Goal: Task Accomplishment & Management: Manage account settings

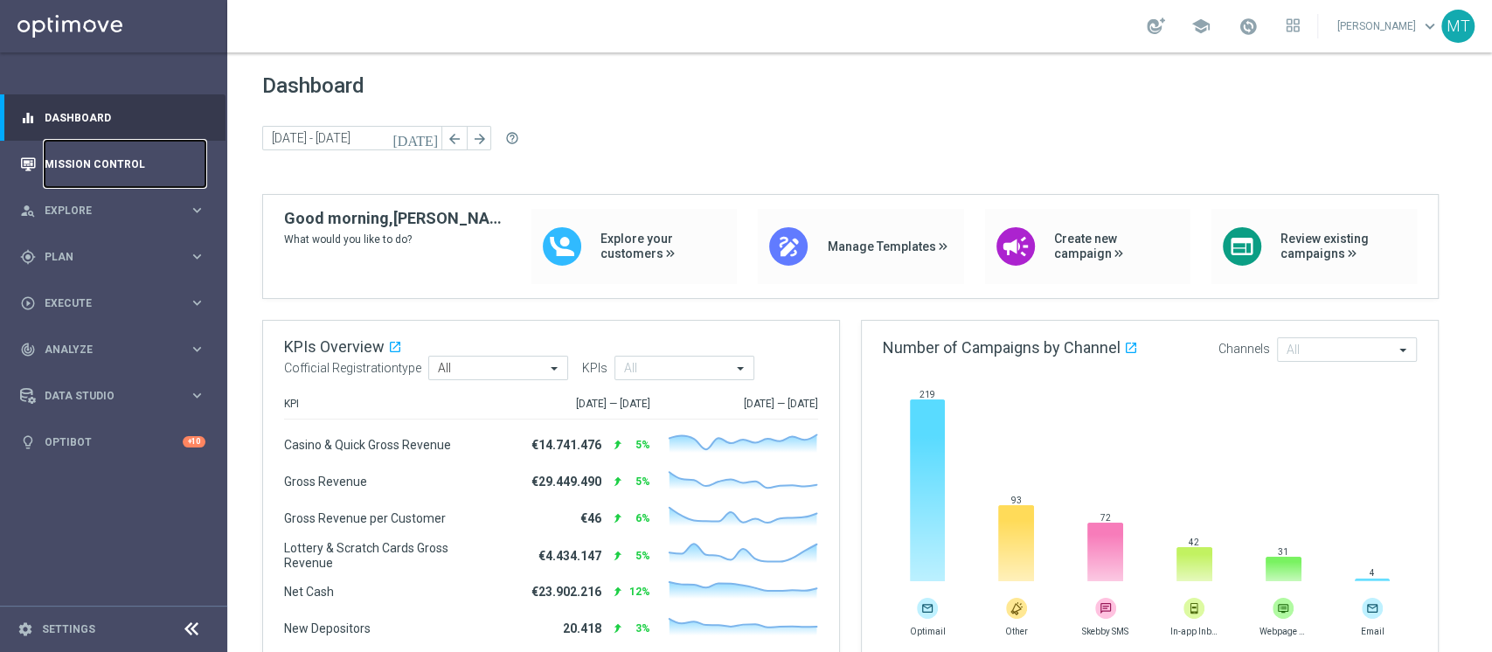
click at [99, 146] on link "Mission Control" at bounding box center [125, 164] width 161 height 46
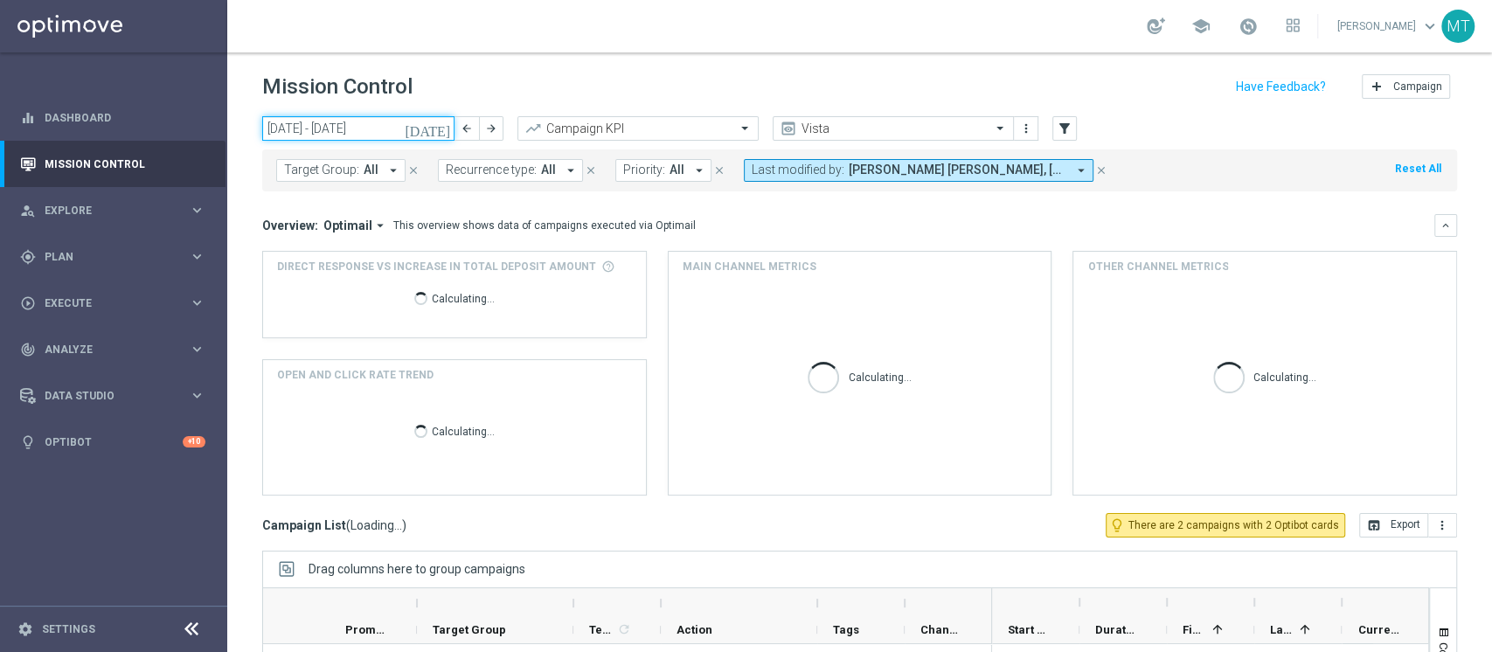
click at [339, 119] on input "[DATE] - [DATE]" at bounding box center [358, 128] width 192 height 24
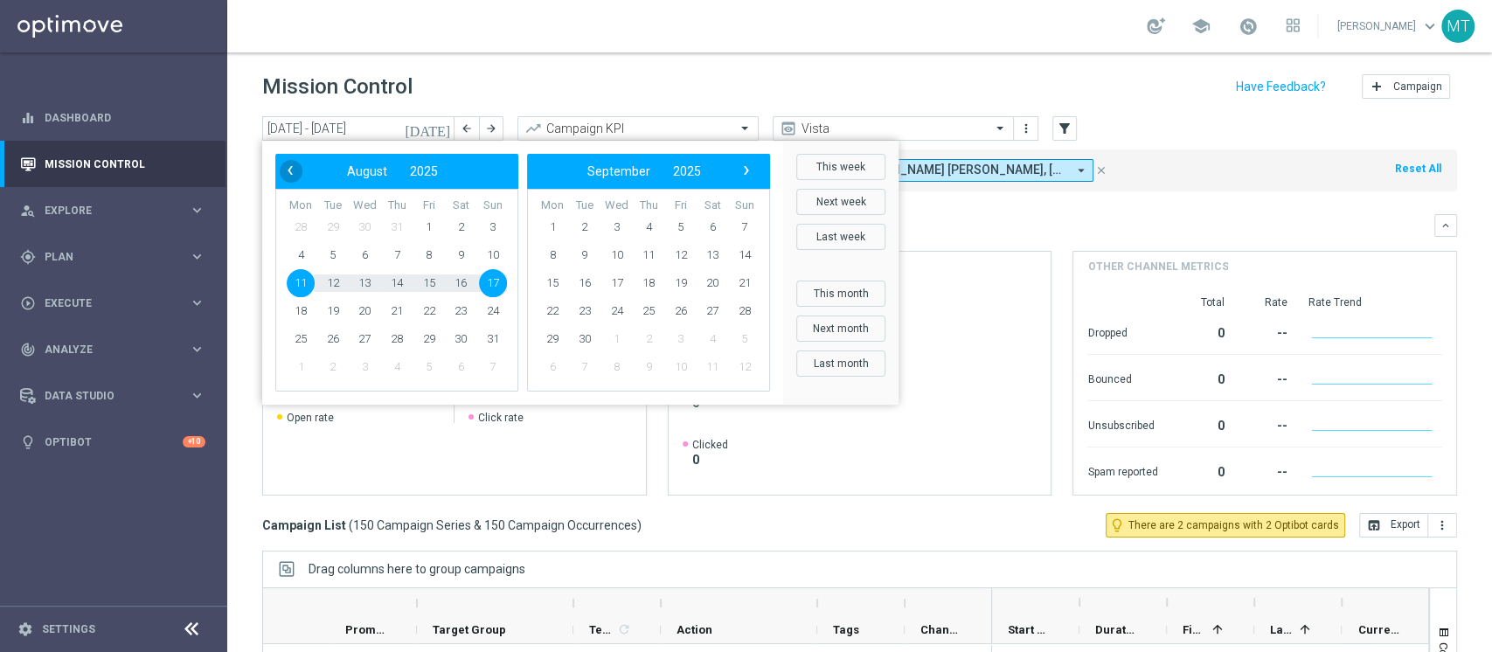
click at [287, 165] on span "‹" at bounding box center [290, 170] width 23 height 23
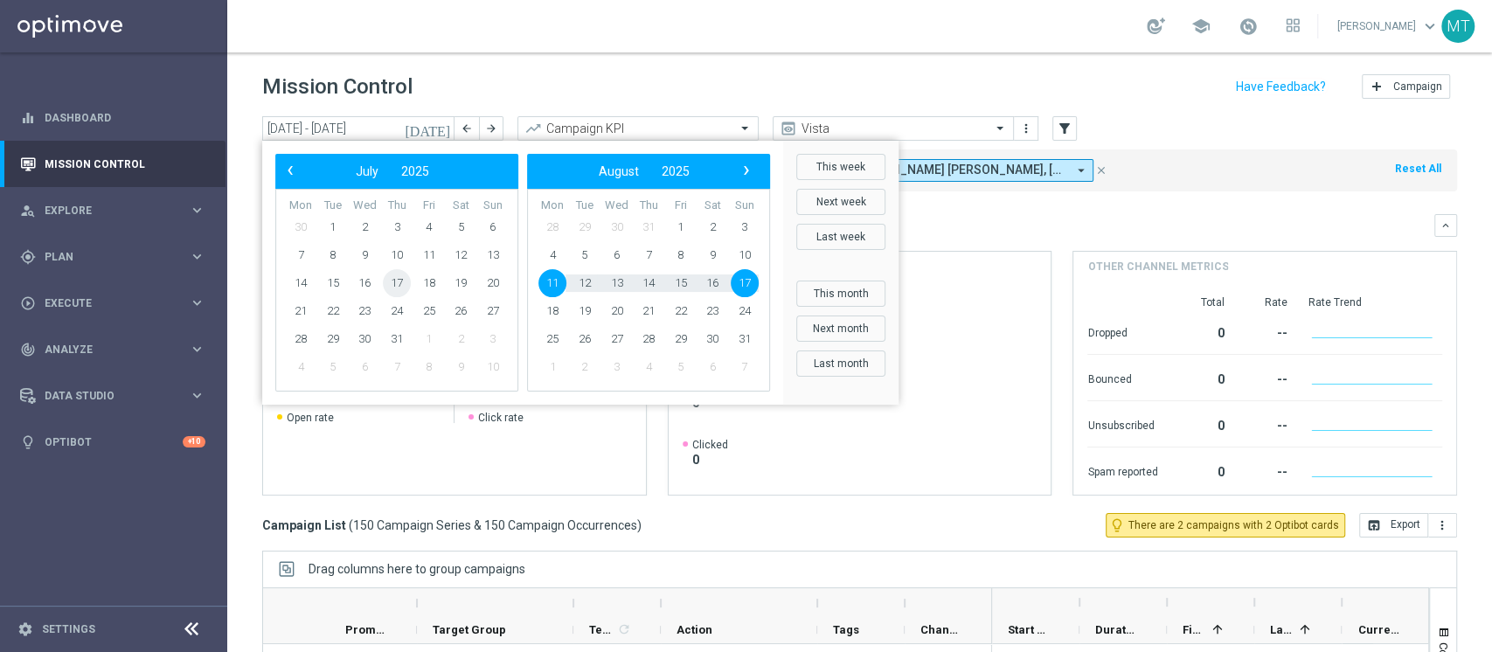
click at [407, 281] on span "17" at bounding box center [397, 283] width 28 height 28
type input "17 Jul 2025 - 17 Jul 2025"
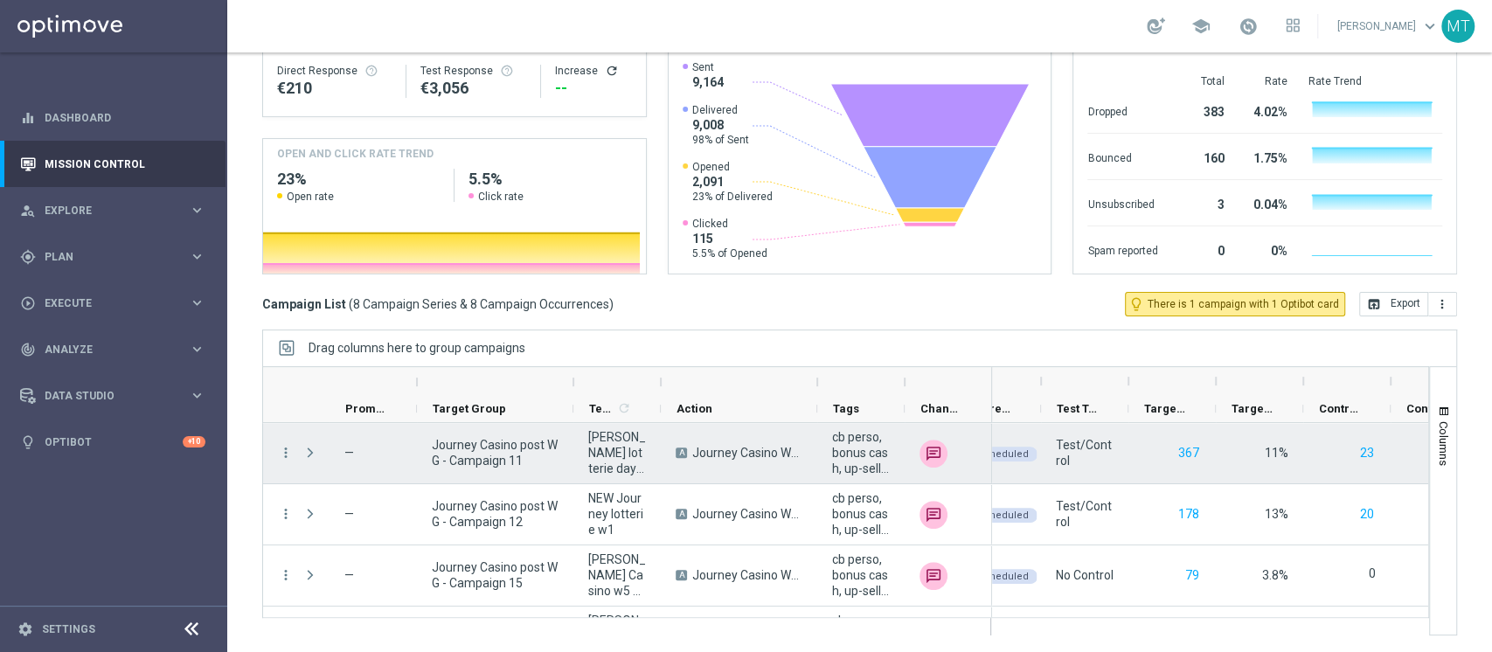
scroll to position [0, 392]
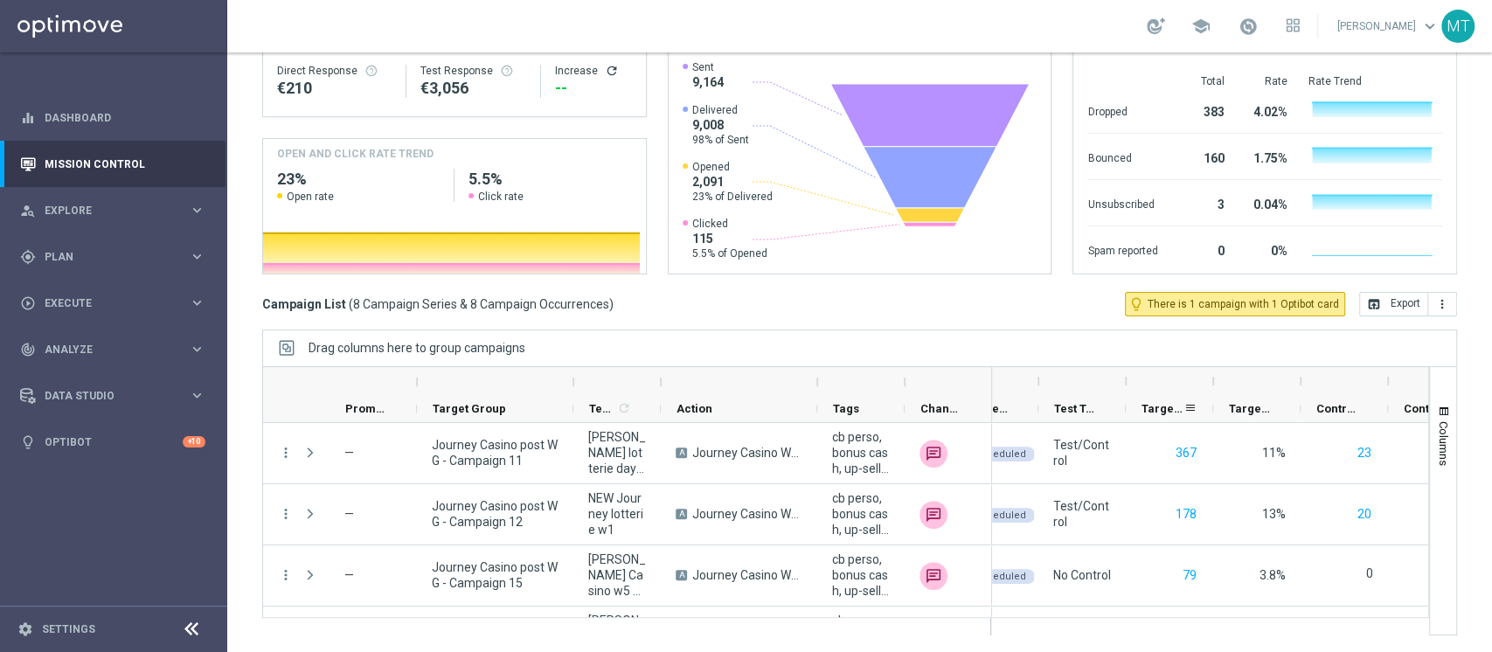
click at [1166, 416] on div "Targeted Customers" at bounding box center [1163, 408] width 42 height 27
click at [1166, 416] on div "Targeted Customers 1" at bounding box center [1163, 408] width 42 height 27
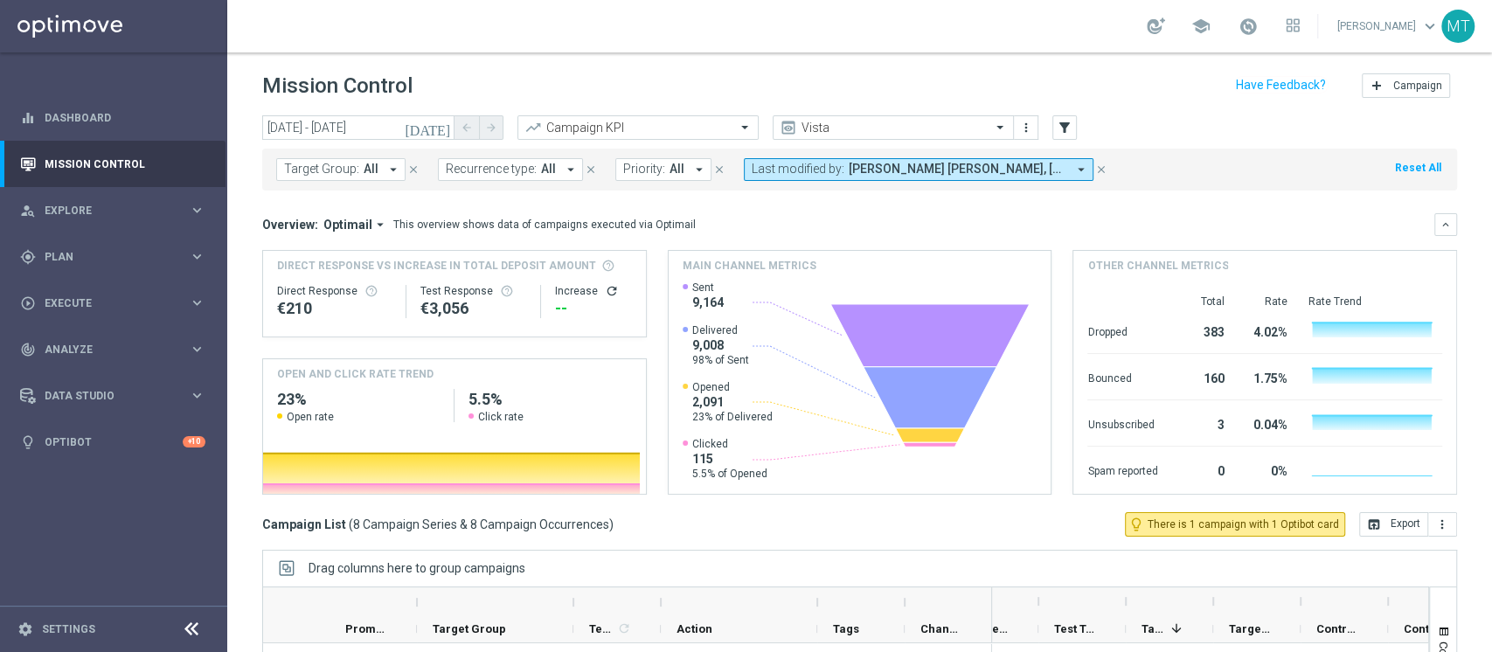
scroll to position [2, 0]
click at [104, 240] on div "gps_fixed Plan keyboard_arrow_right" at bounding box center [113, 256] width 226 height 46
click at [57, 290] on link "Target Groups" at bounding box center [113, 293] width 136 height 14
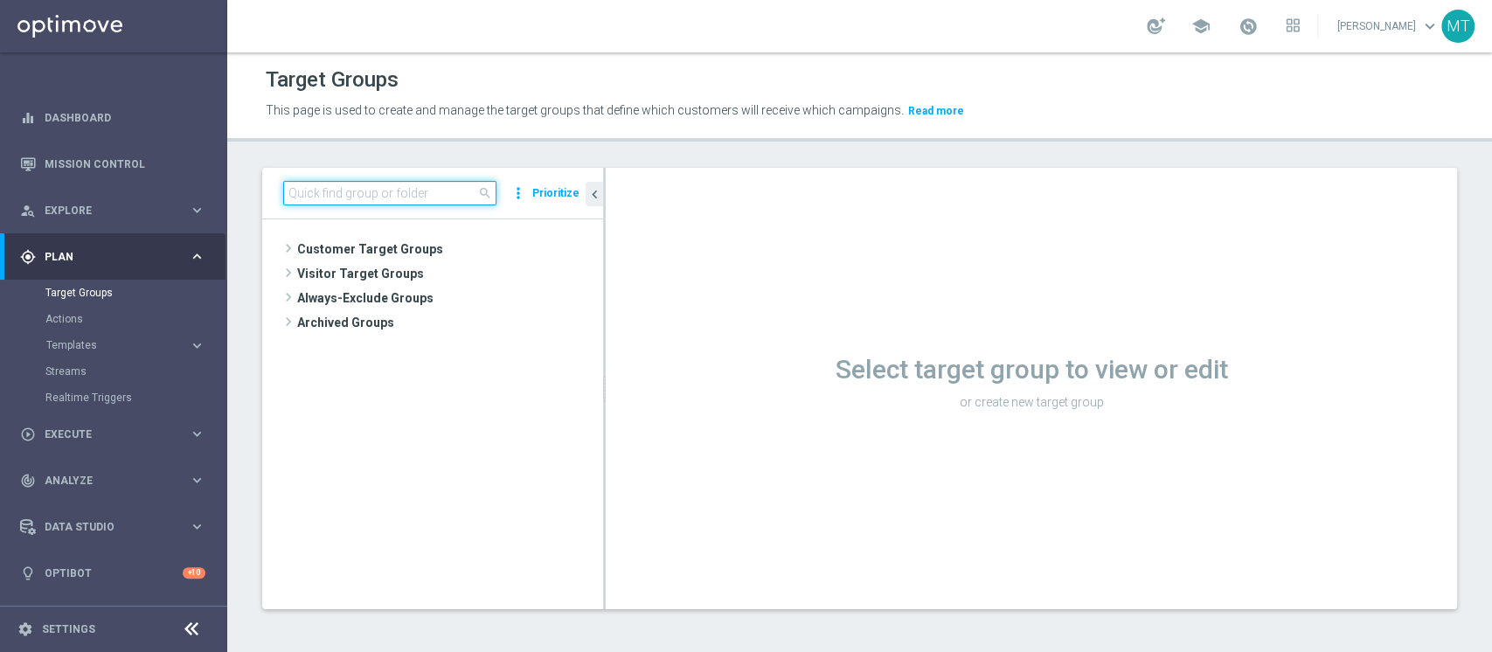
click at [365, 182] on input at bounding box center [389, 193] width 213 height 24
paste input "2025 TOP Silver Attivi last 30 gg_con bonus ratio 0-20%"
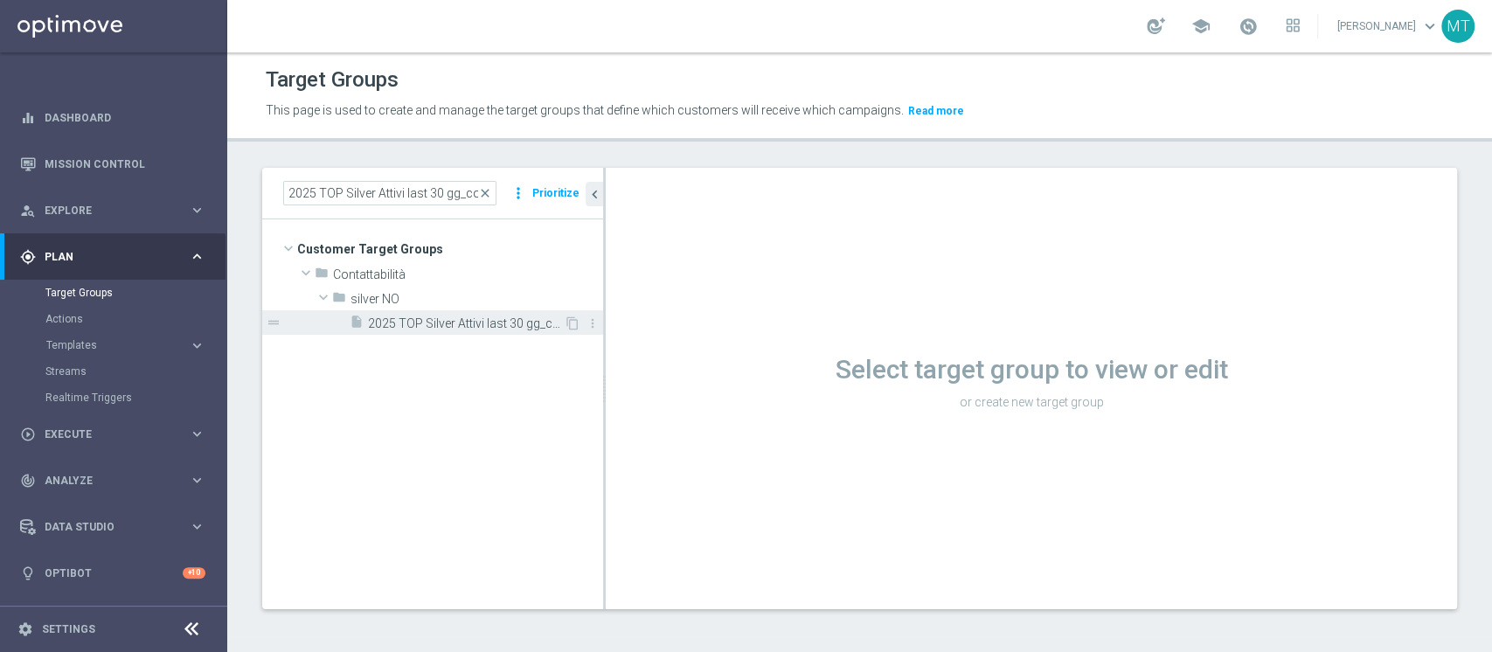
click at [491, 326] on span "2025 TOP Silver Attivi last 30 gg_con bonus ratio 0-20%" at bounding box center [466, 324] width 196 height 15
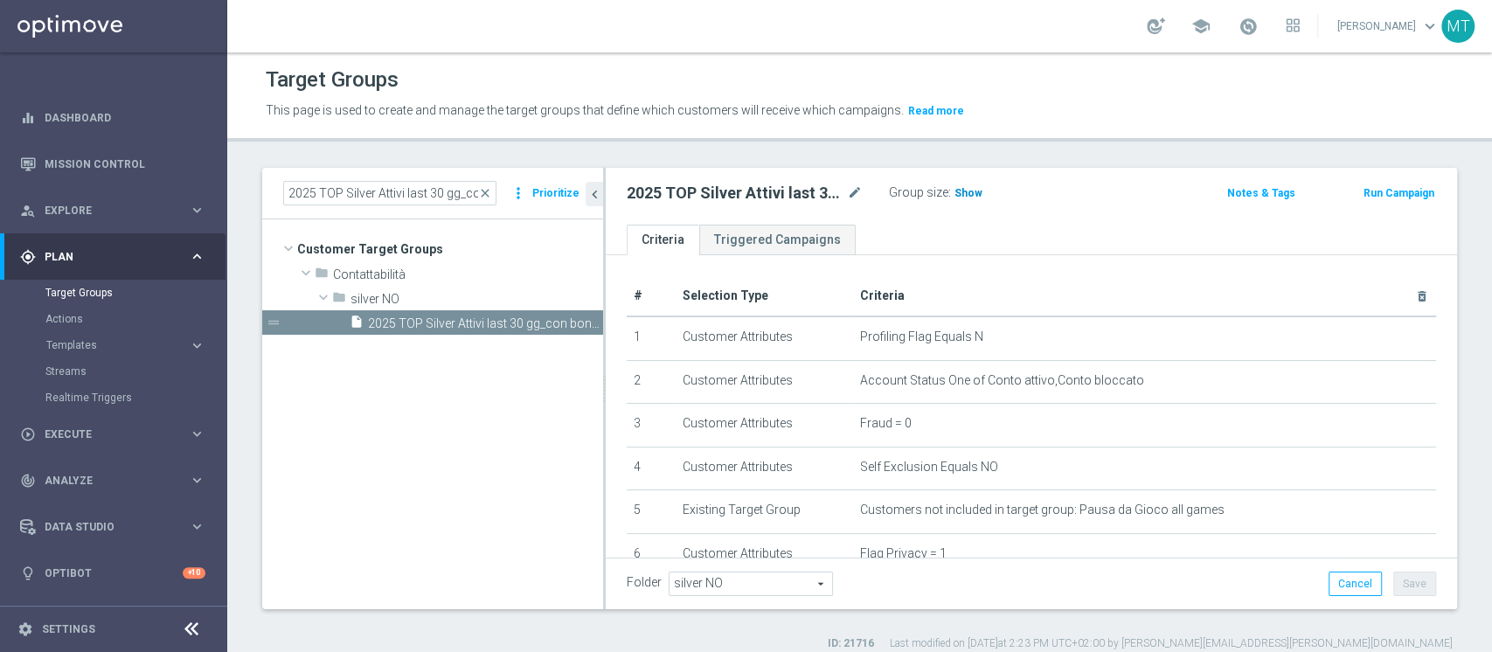
click at [961, 190] on span "Show" at bounding box center [969, 193] width 28 height 12
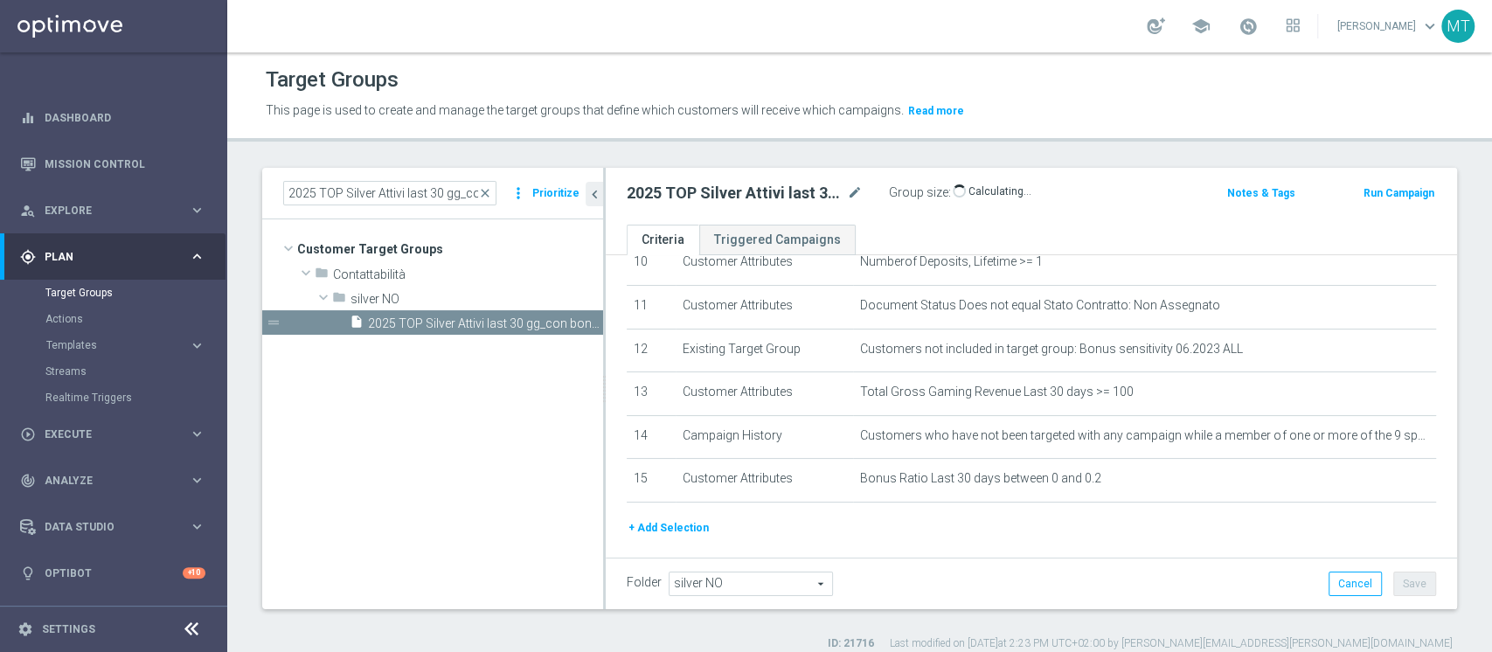
scroll to position [513, 0]
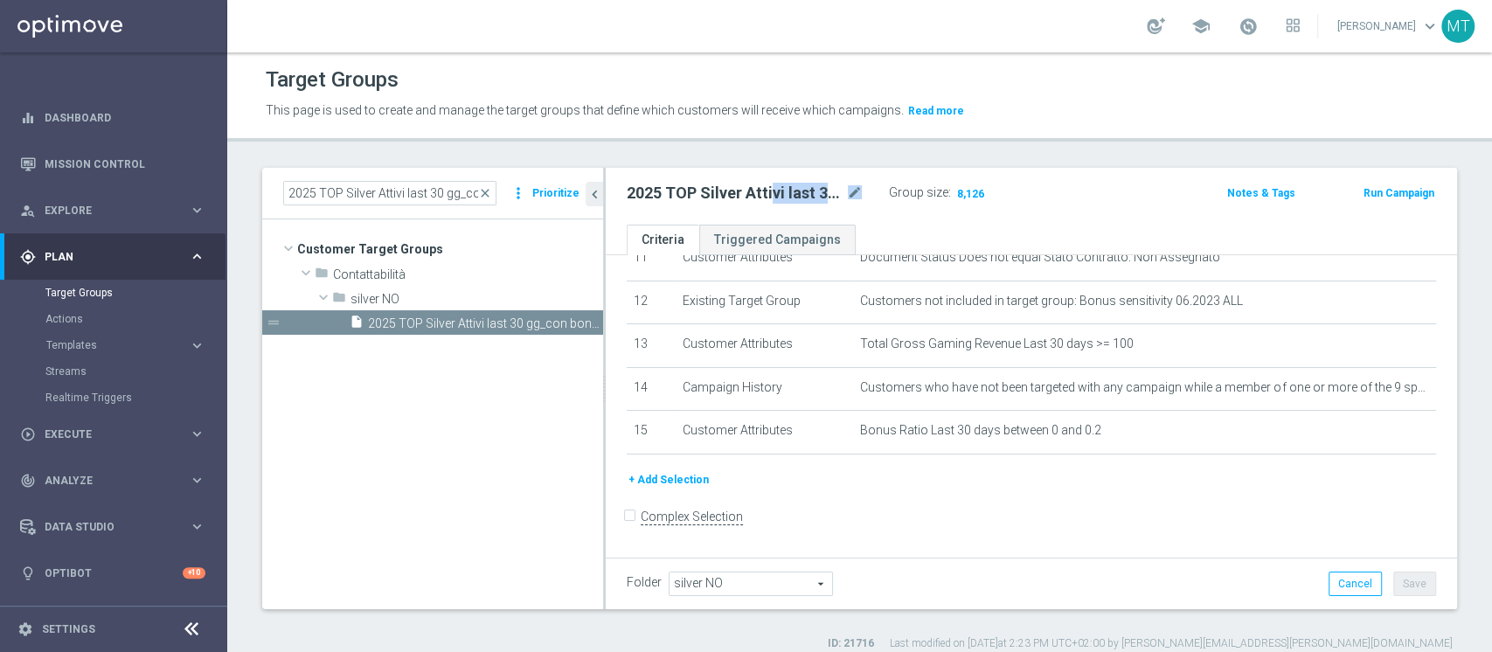
click at [769, 199] on div "2025 TOP Silver Attivi last 30 gg_con bonus ratio 0-20% mode_edit" at bounding box center [758, 195] width 262 height 28
click at [769, 199] on h2 "2025 TOP Silver Attivi last 30 gg_con bonus ratio 0-20%" at bounding box center [735, 193] width 217 height 21
copy div "2025 TOP Silver Attivi last 30 gg_con bonus ratio 0-20%"
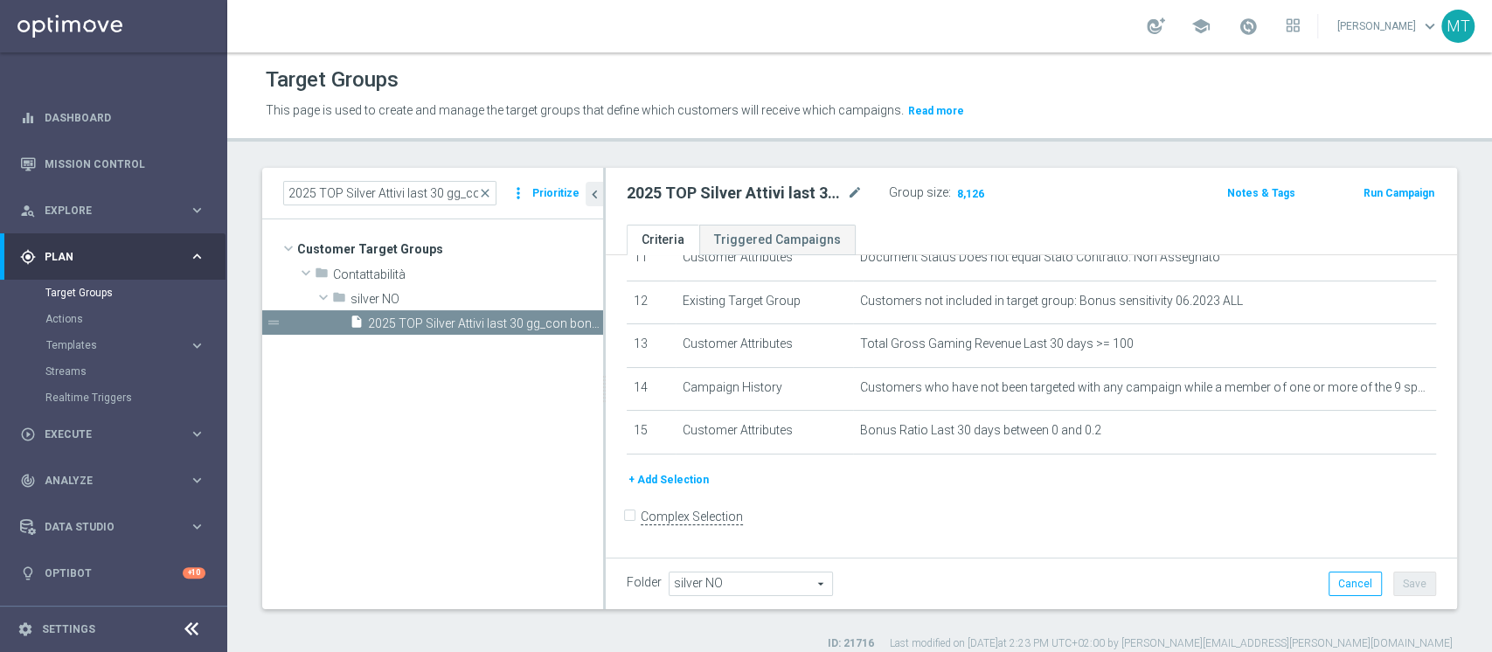
click at [503, 423] on tree-viewport "Customer Target Groups library_add create_new_folder folder" at bounding box center [432, 413] width 341 height 389
click at [402, 190] on input "2025 TOP Silver Attivi last 30 gg_con bonus ratio 0-20%" at bounding box center [389, 193] width 213 height 24
paste input "LOW player last 30gg"
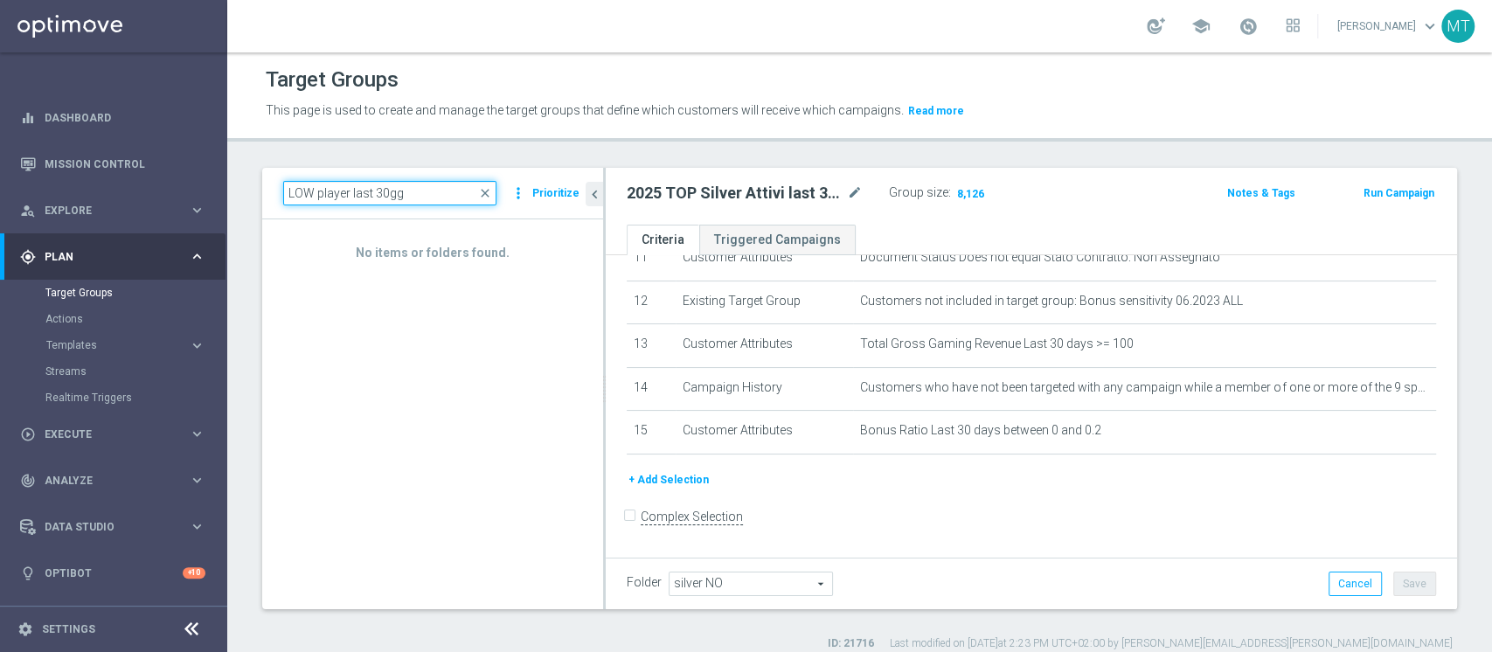
click at [457, 186] on input "LOW player last 30gg" at bounding box center [389, 193] width 213 height 24
paste input "2025 TOP Silver Attivi last 30 gg_con bonus ratio 0-20%"
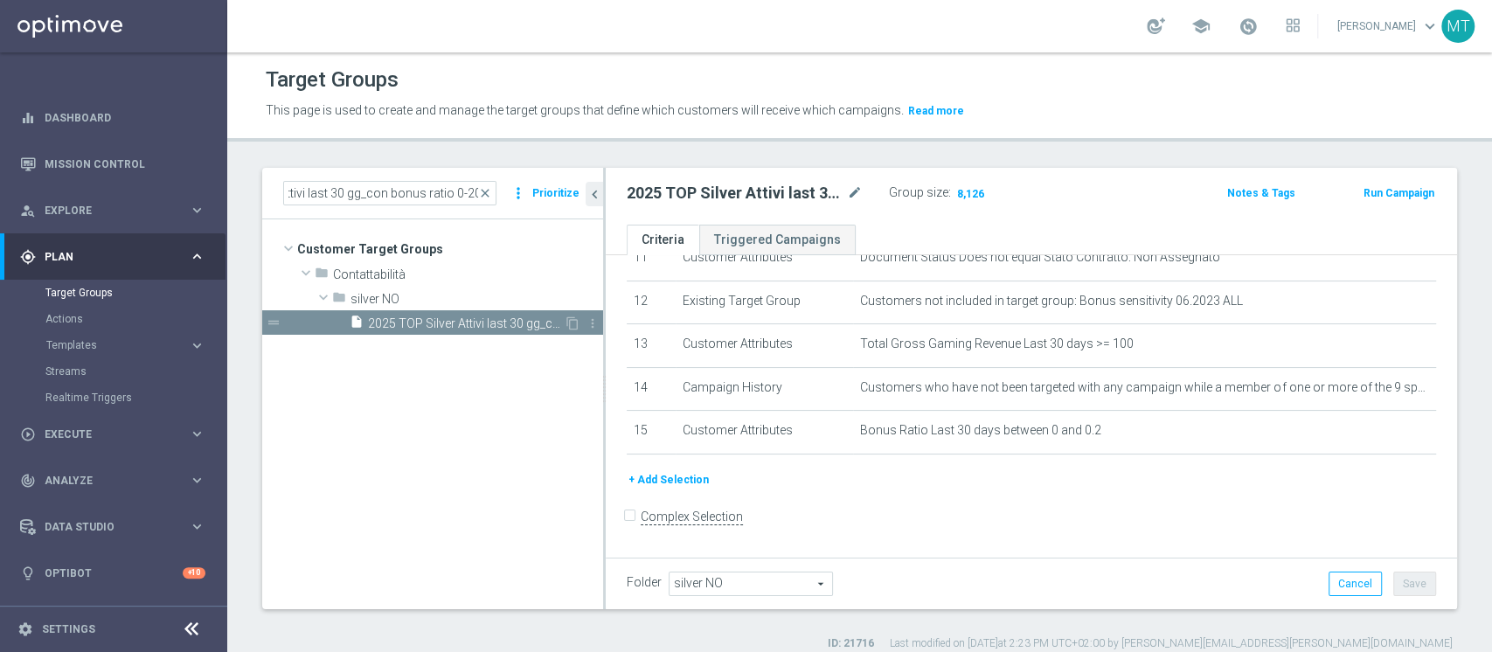
scroll to position [0, 0]
click at [455, 325] on span "2025 TOP Silver Attivi last 30 gg_con bonus ratio 0-20%" at bounding box center [466, 324] width 196 height 15
click at [431, 200] on input "2025 TOP Silver Attivi last 30 gg_con bonus ratio 0-20%" at bounding box center [389, 193] width 213 height 24
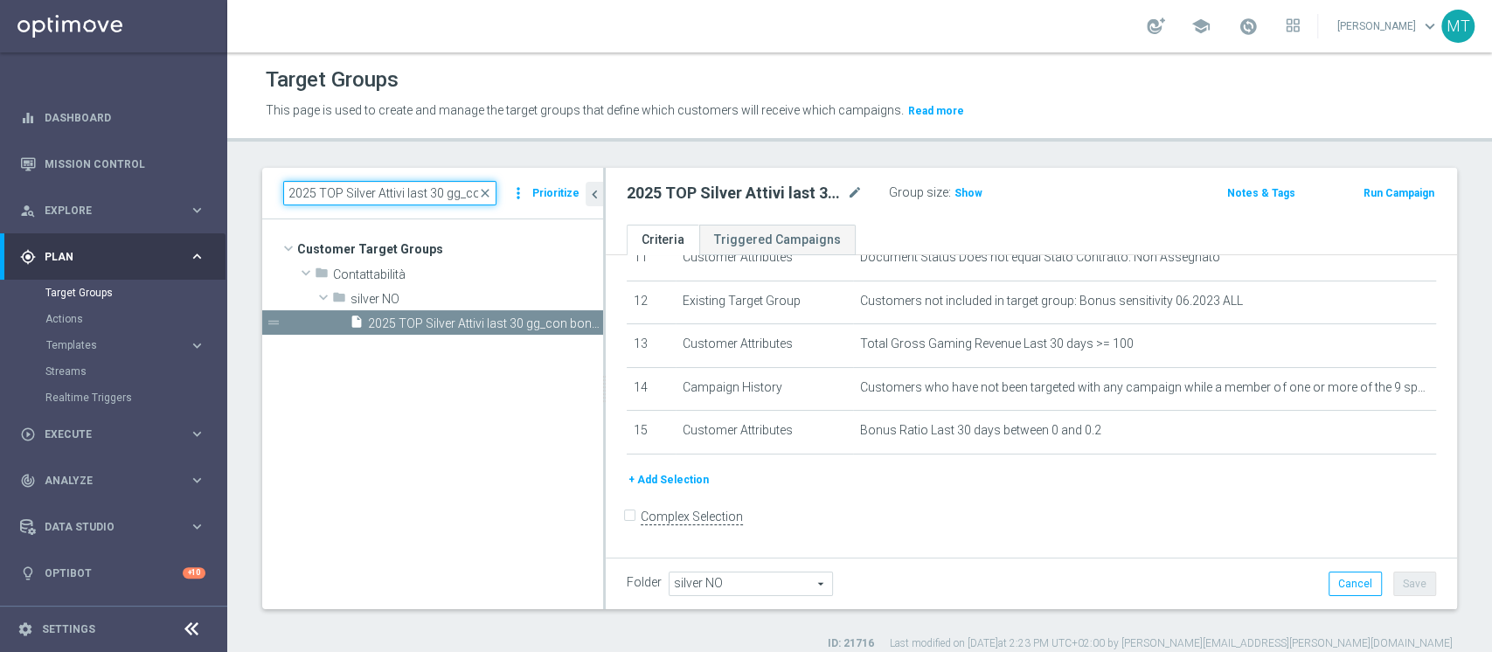
paste input "Non TOP Silver Attivi last 30 gg_GGR 20 - 49,9_"
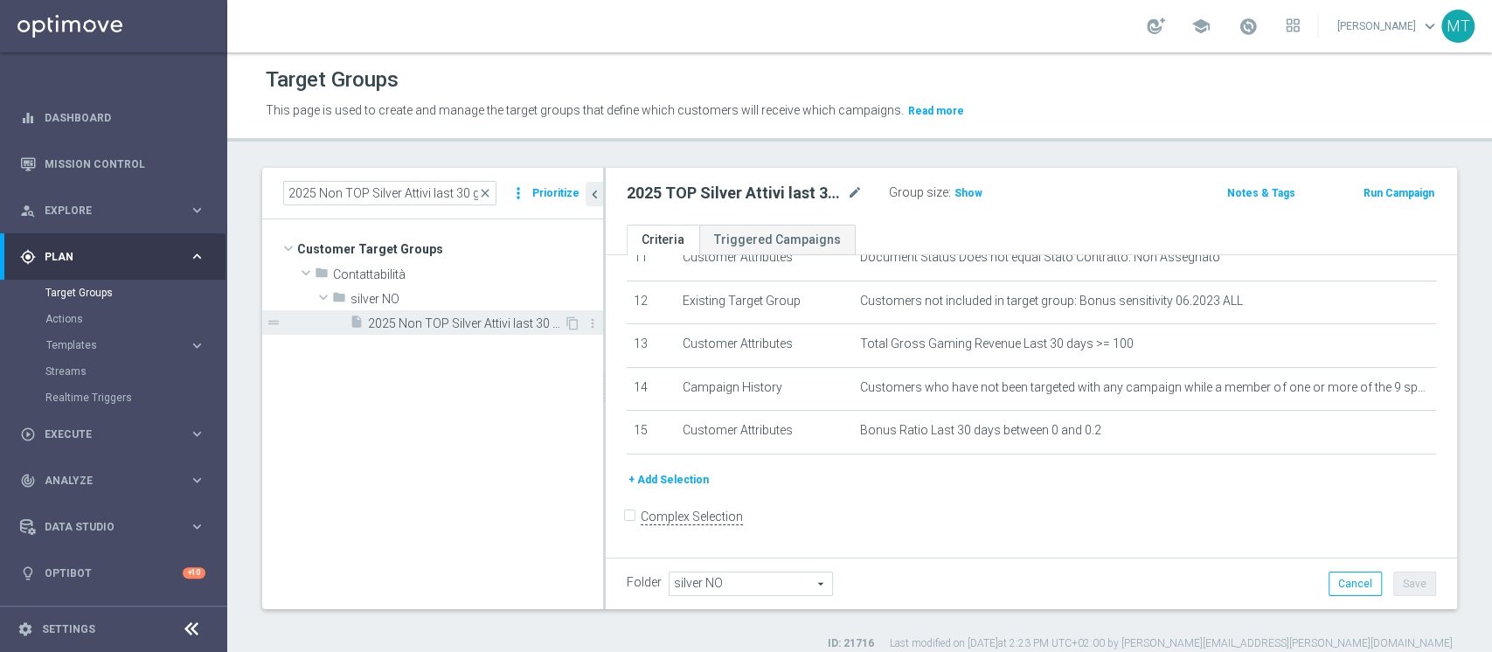
click at [481, 319] on span "2025 Non TOP Silver Attivi last 30 gg_GGR 20 - 49,9_bonus ratio 0-20%" at bounding box center [466, 324] width 196 height 15
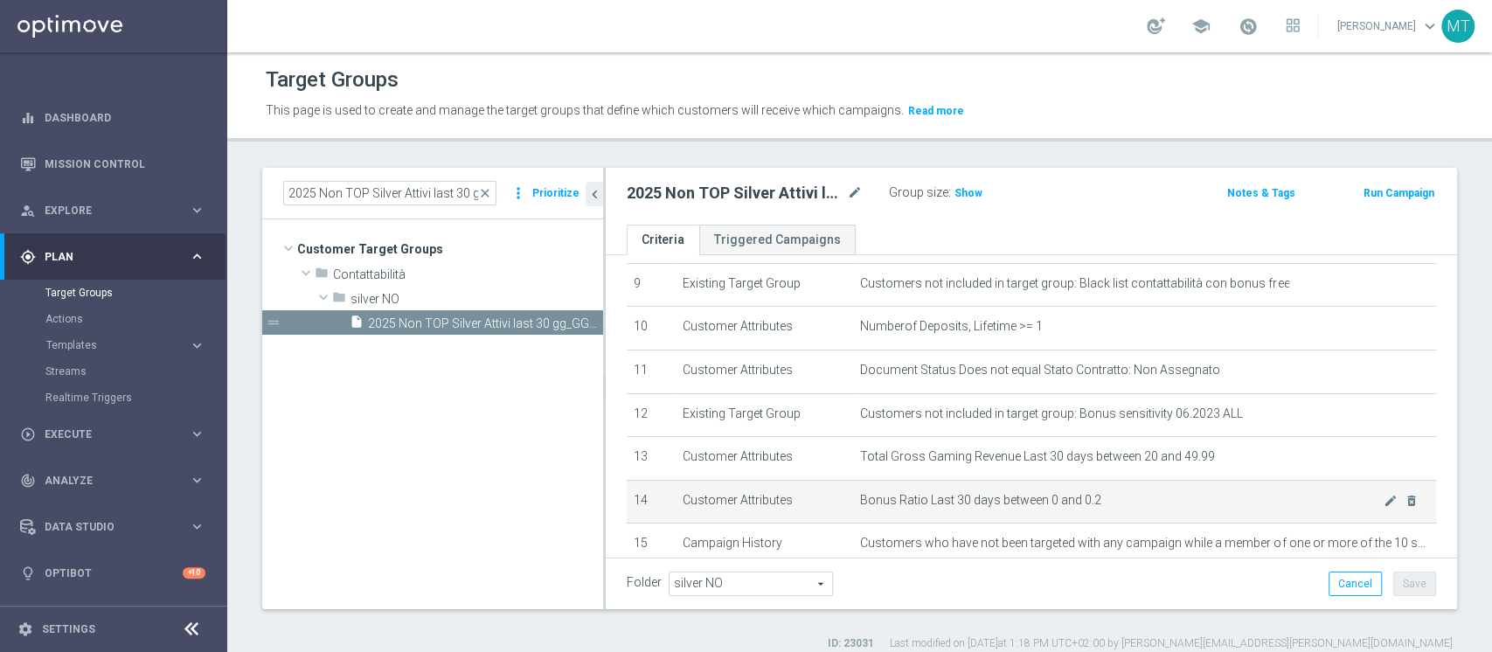
scroll to position [511, 0]
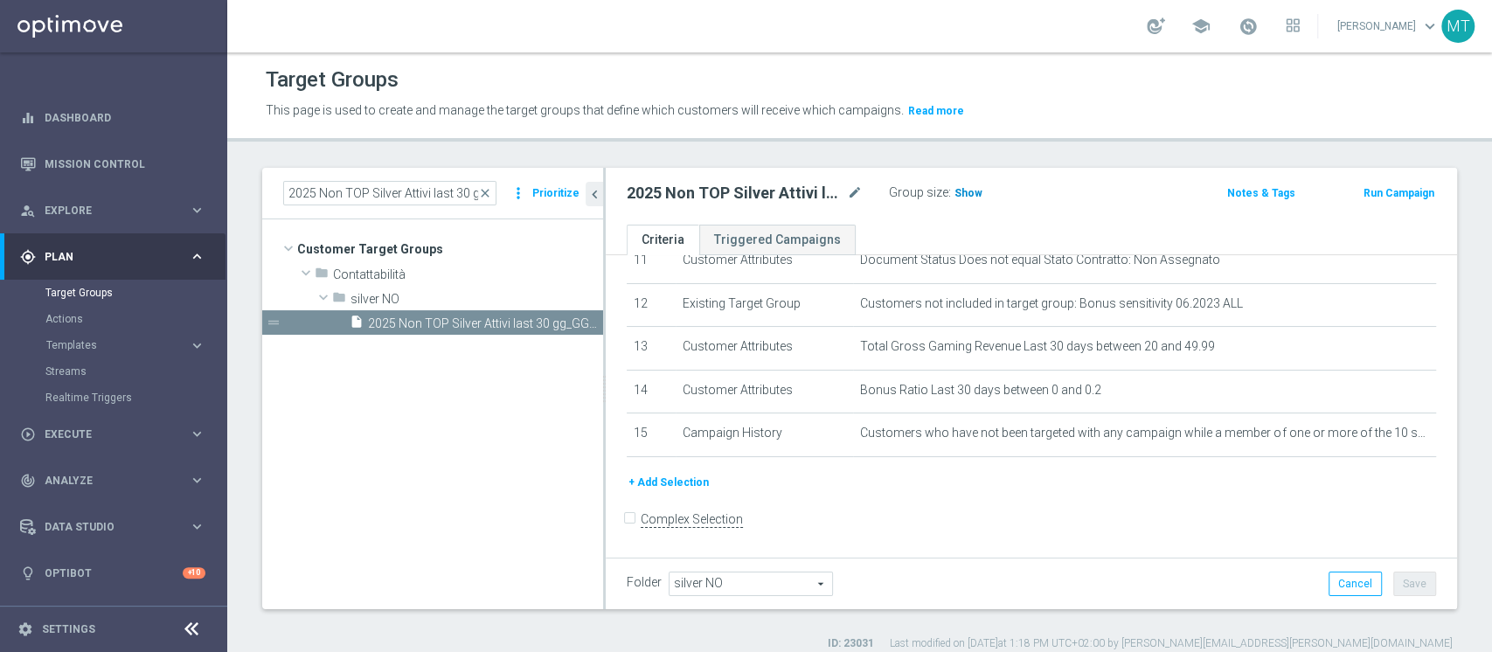
click at [978, 184] on h3 "Show" at bounding box center [968, 193] width 31 height 19
click at [769, 198] on h2 "2025 Non TOP Silver Attivi last 30 gg_GGR 20 - 49,9_bonus ratio 0-20%" at bounding box center [735, 193] width 217 height 21
copy div "2025 Non TOP Silver Attivi last 30 gg_GGR 20 - 49,9_bonus ratio 0-20%"
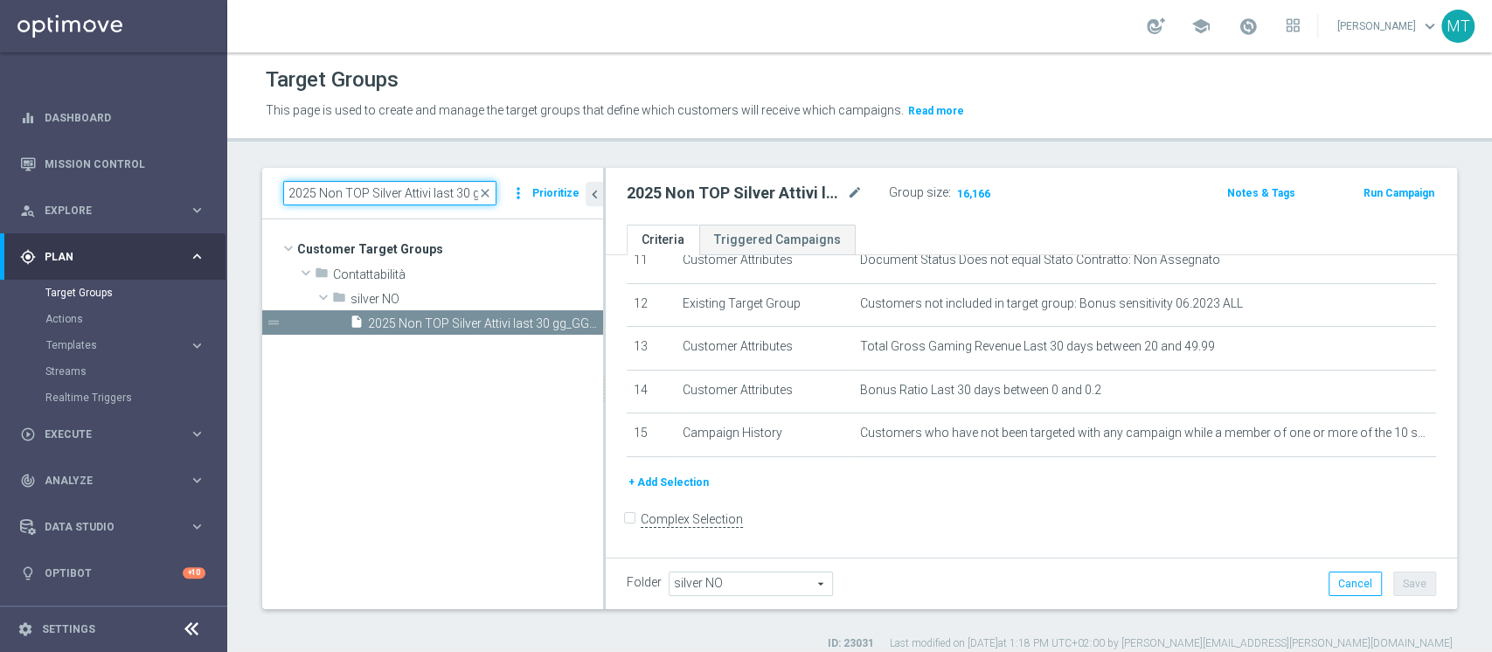
click at [424, 192] on input "2025 Non TOP Silver Attivi last 30 gg_GGR 20 - 49,9_bonus ratio 0-20%" at bounding box center [389, 193] width 213 height 24
paste input "50 - 9"
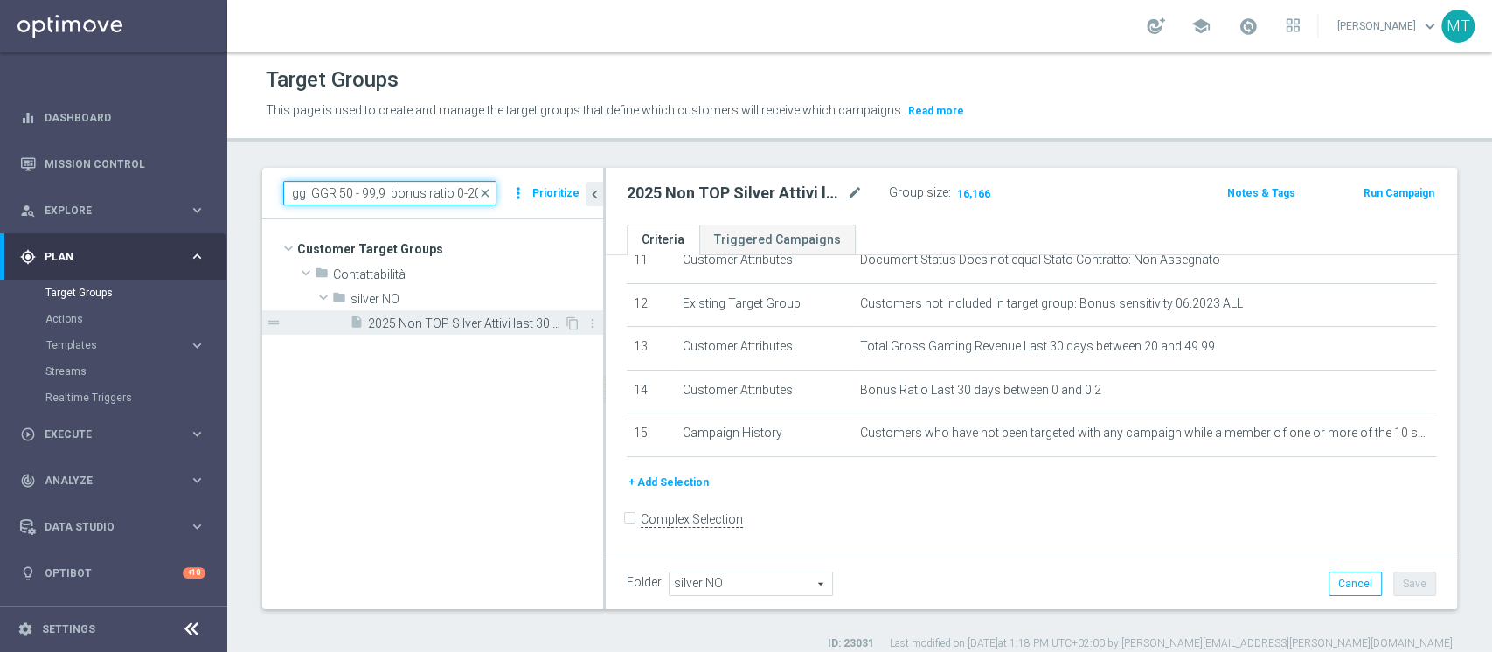
type input "2025 Non TOP Silver Attivi last 30 gg_GGR 50 - 99,9_bonus ratio 0-20%"
click at [470, 317] on span "2025 Non TOP Silver Attivi last 30 gg_GGR 50 - 99,9_bonus ratio 0-20%" at bounding box center [466, 324] width 196 height 15
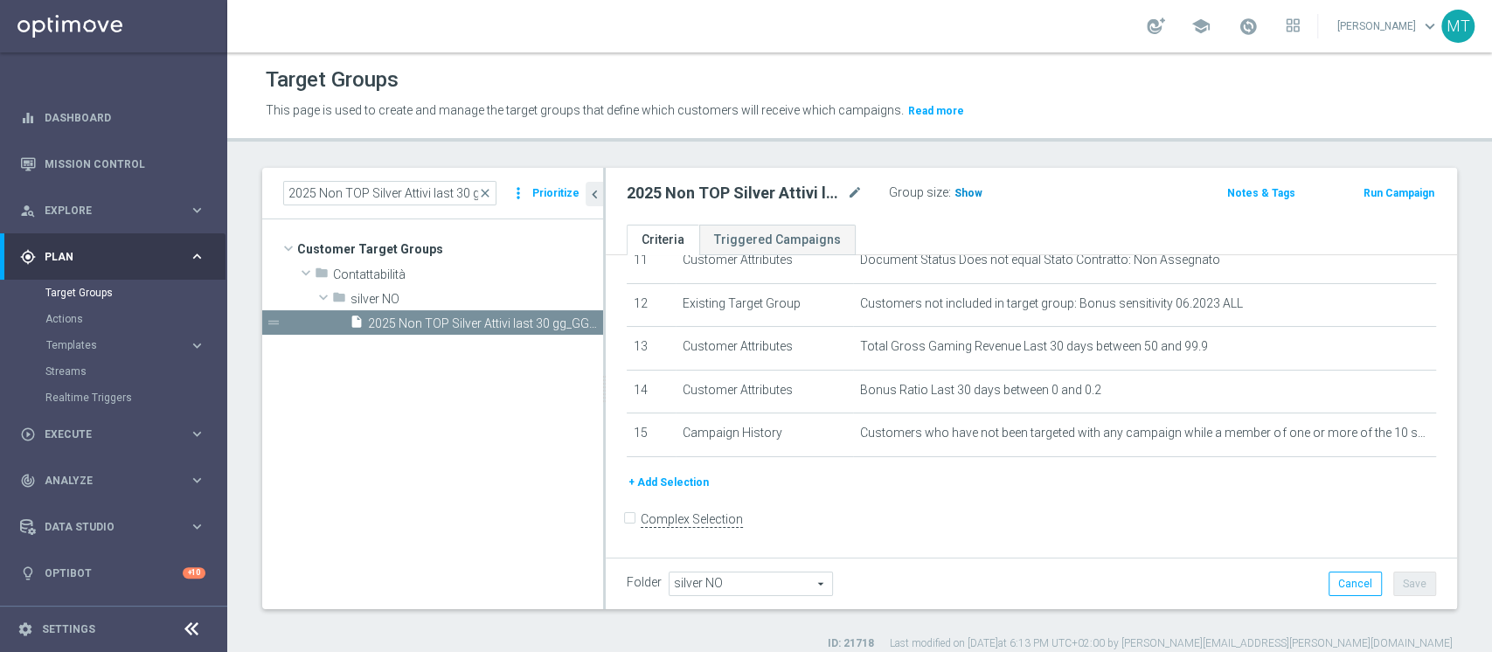
click at [974, 191] on span "Show" at bounding box center [969, 193] width 28 height 12
click at [720, 183] on h2 "2025 Non TOP Silver Attivi last 30 gg_GGR 50 - 99,9_bonus ratio 0-20%" at bounding box center [735, 193] width 217 height 21
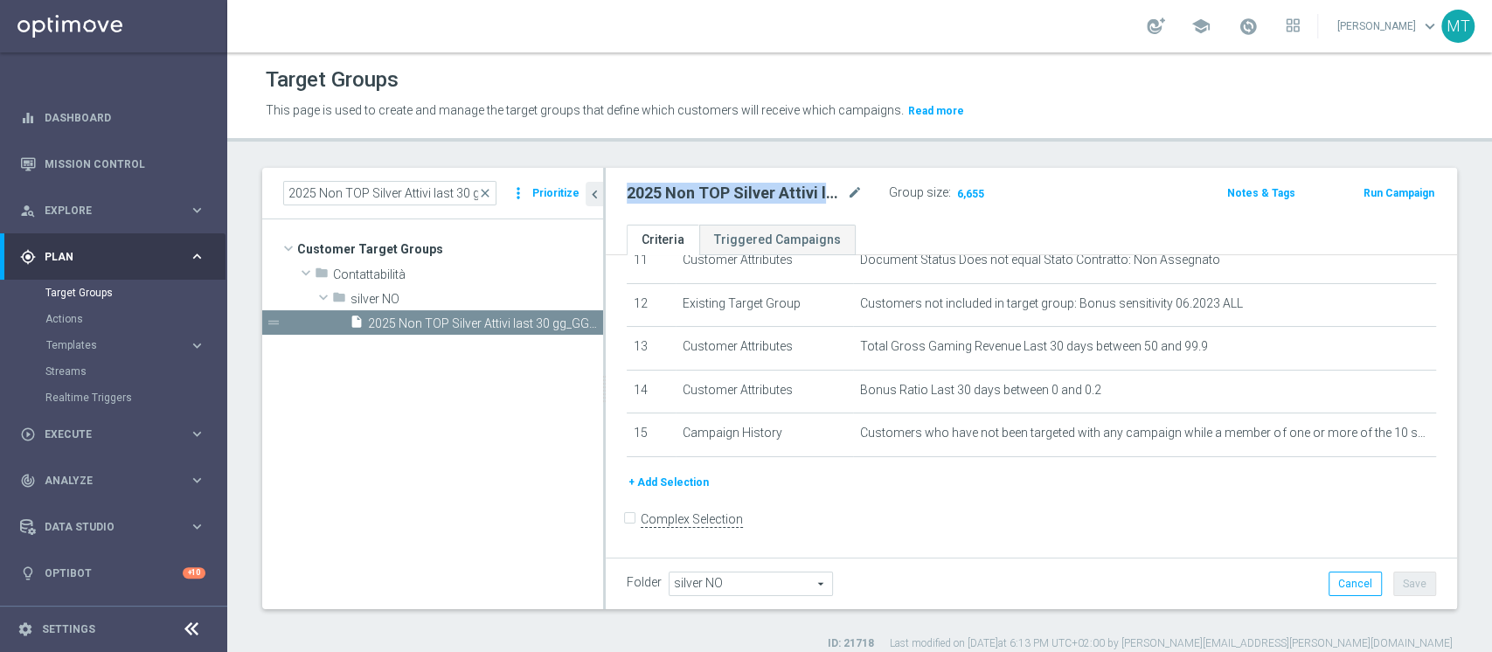
copy div "2025 Non TOP Silver Attivi last 30 gg_GGR 50 - 99,9_bonus ratio 0-20%"
click at [937, 157] on div "Target Groups This page is used to create and manage the target groups that def…" at bounding box center [859, 352] width 1265 height 600
